Goal: Information Seeking & Learning: Learn about a topic

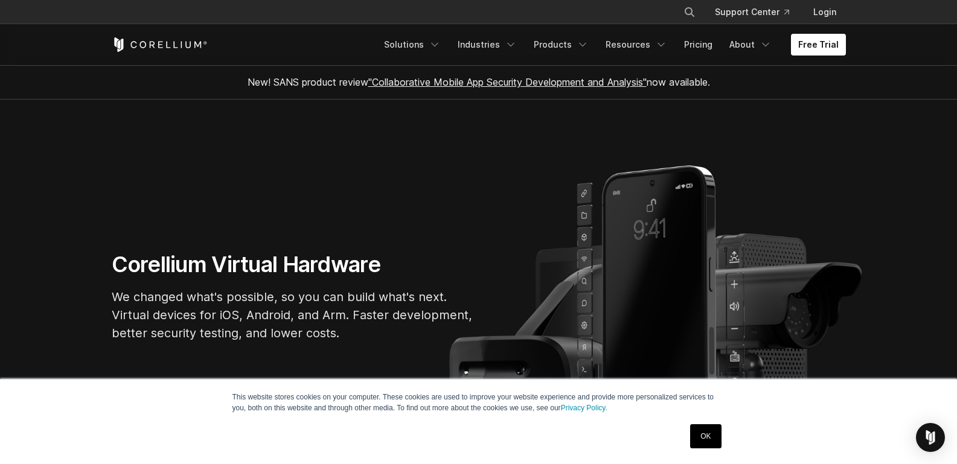
click at [703, 438] on link "OK" at bounding box center [705, 437] width 31 height 24
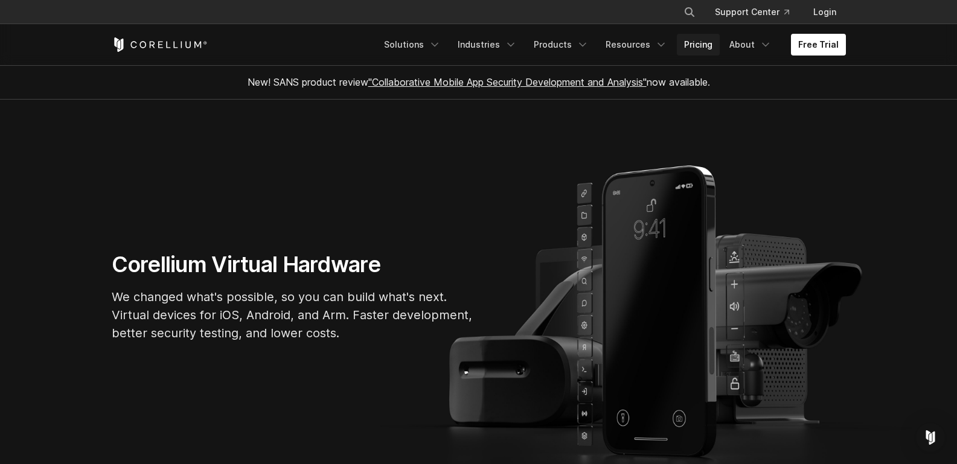
click at [698, 48] on link "Pricing" at bounding box center [698, 45] width 43 height 22
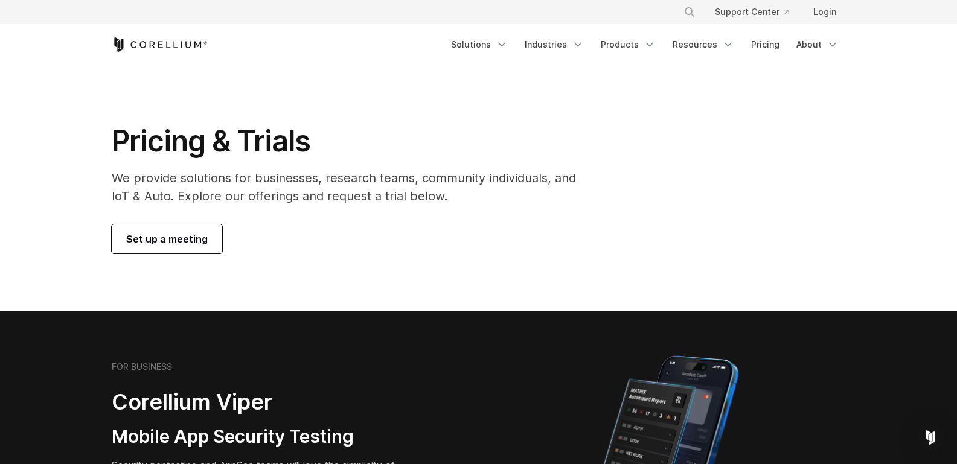
click at [184, 40] on icon "Corellium Home" at bounding box center [160, 44] width 96 height 14
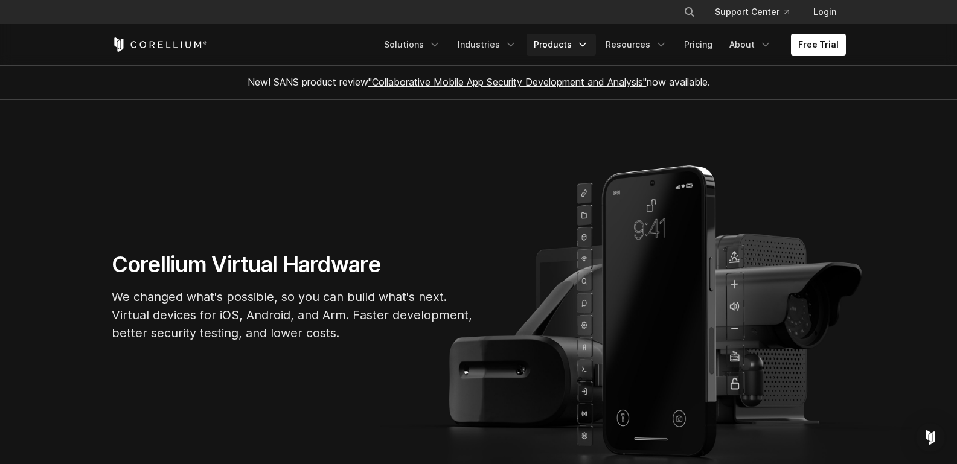
click at [571, 44] on link "Products" at bounding box center [561, 45] width 69 height 22
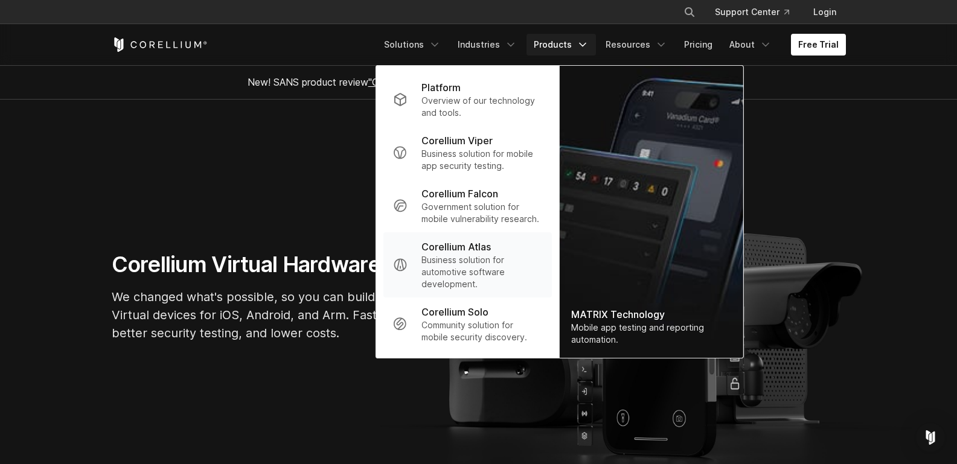
click at [463, 259] on p "Business solution for automotive software development." at bounding box center [482, 272] width 120 height 36
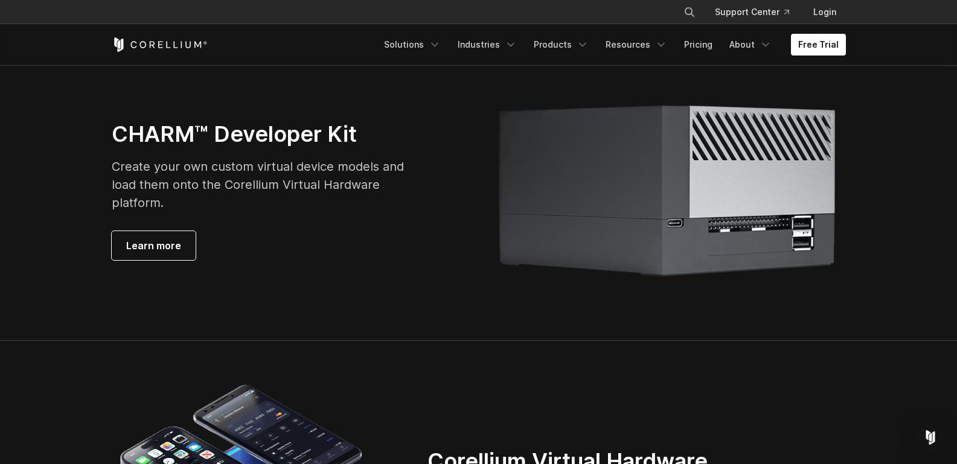
scroll to position [2853, 0]
